Goal: Information Seeking & Learning: Learn about a topic

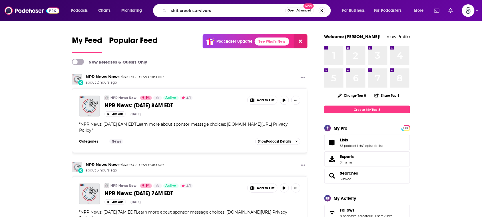
type input "shit creek survivors"
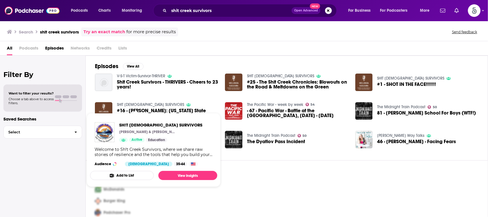
click at [145, 103] on link "SH!T [DEMOGRAPHIC_DATA] SURVIVORS" at bounding box center [150, 104] width 67 height 5
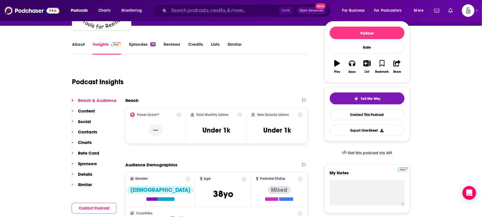
scroll to position [63, 0]
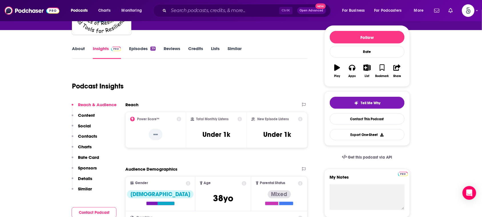
click at [74, 46] on link "About" at bounding box center [78, 52] width 13 height 13
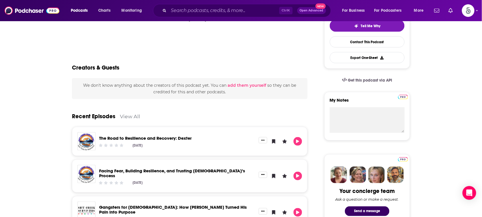
scroll to position [143, 0]
